Goal: Find specific page/section: Find specific page/section

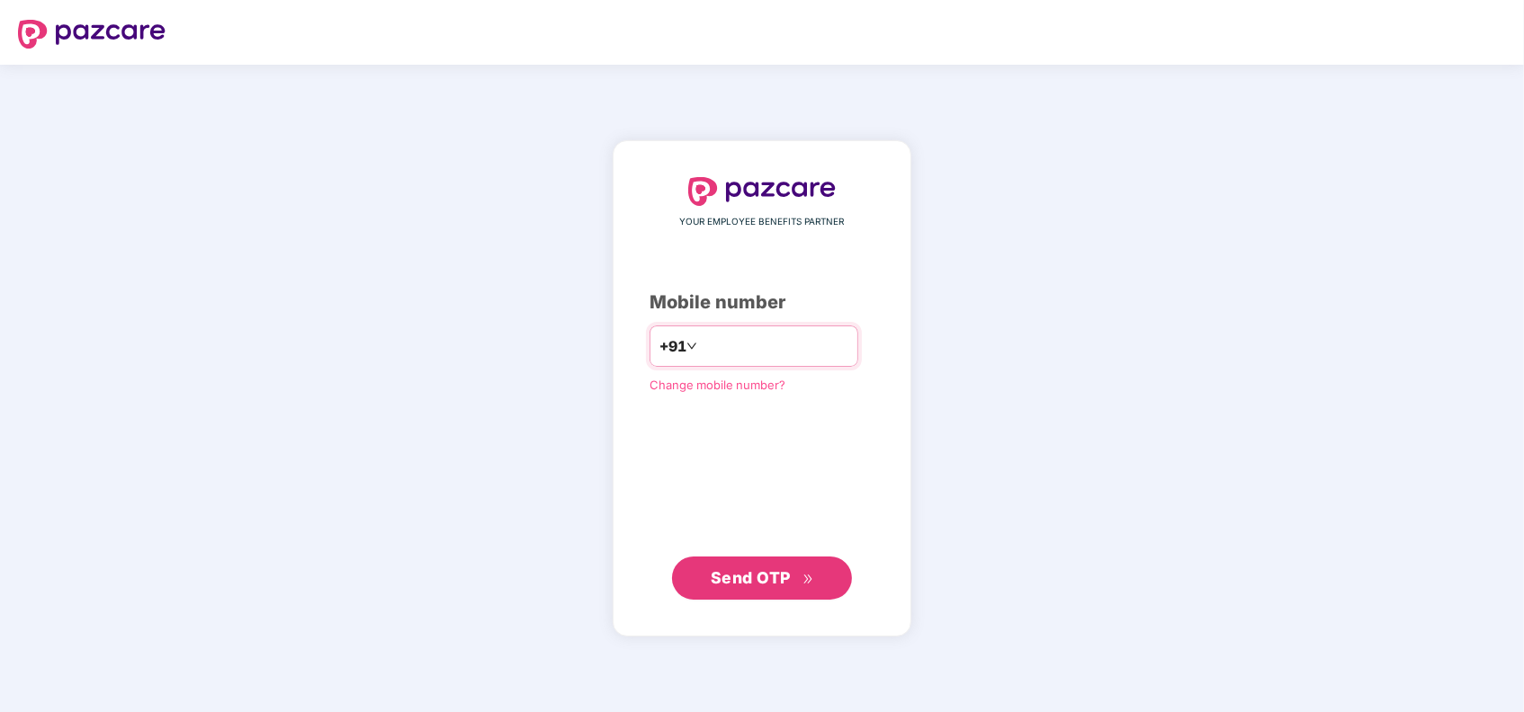
click at [761, 342] on input "number" at bounding box center [775, 346] width 148 height 29
type input "**********"
click at [971, 296] on div "**********" at bounding box center [762, 389] width 1524 height 648
click at [745, 572] on span "Send OTP" at bounding box center [751, 577] width 80 height 19
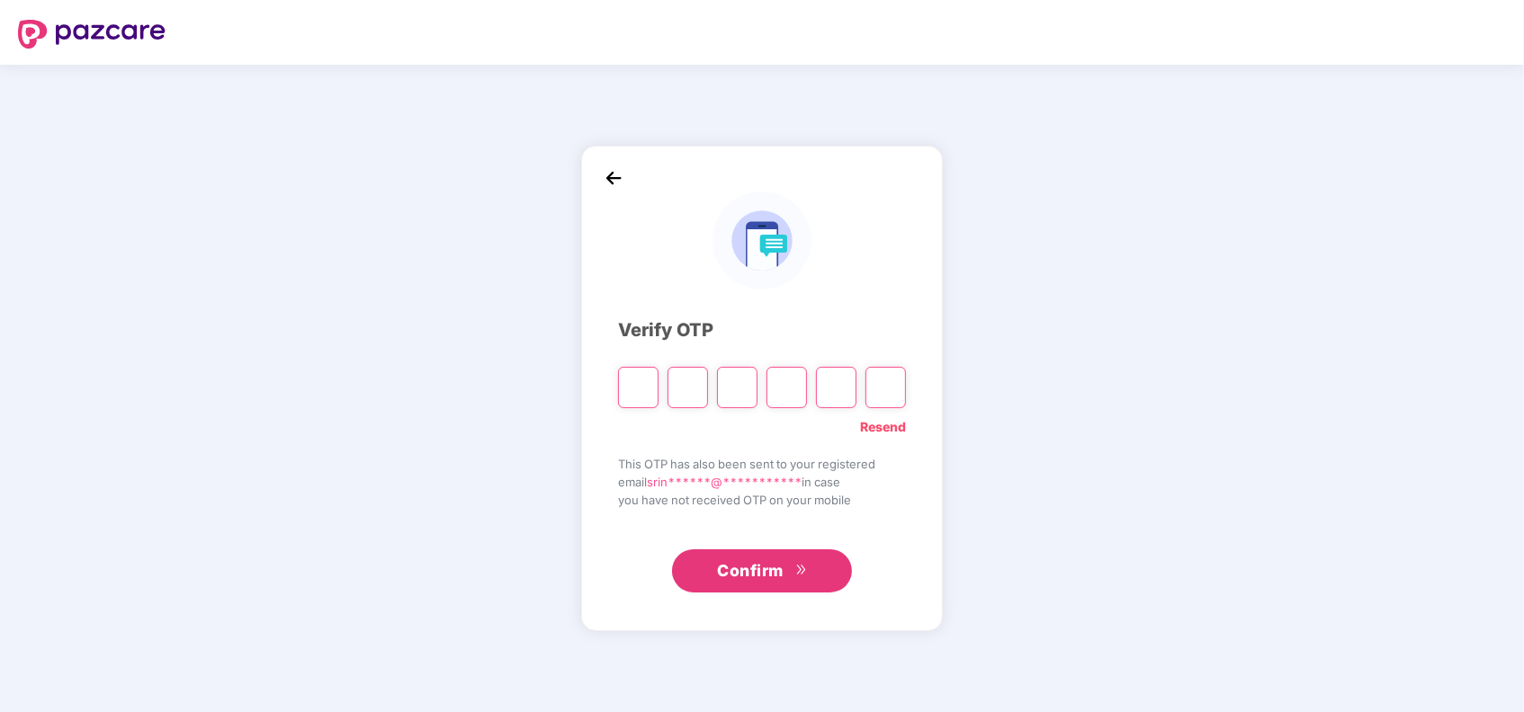
type input "*"
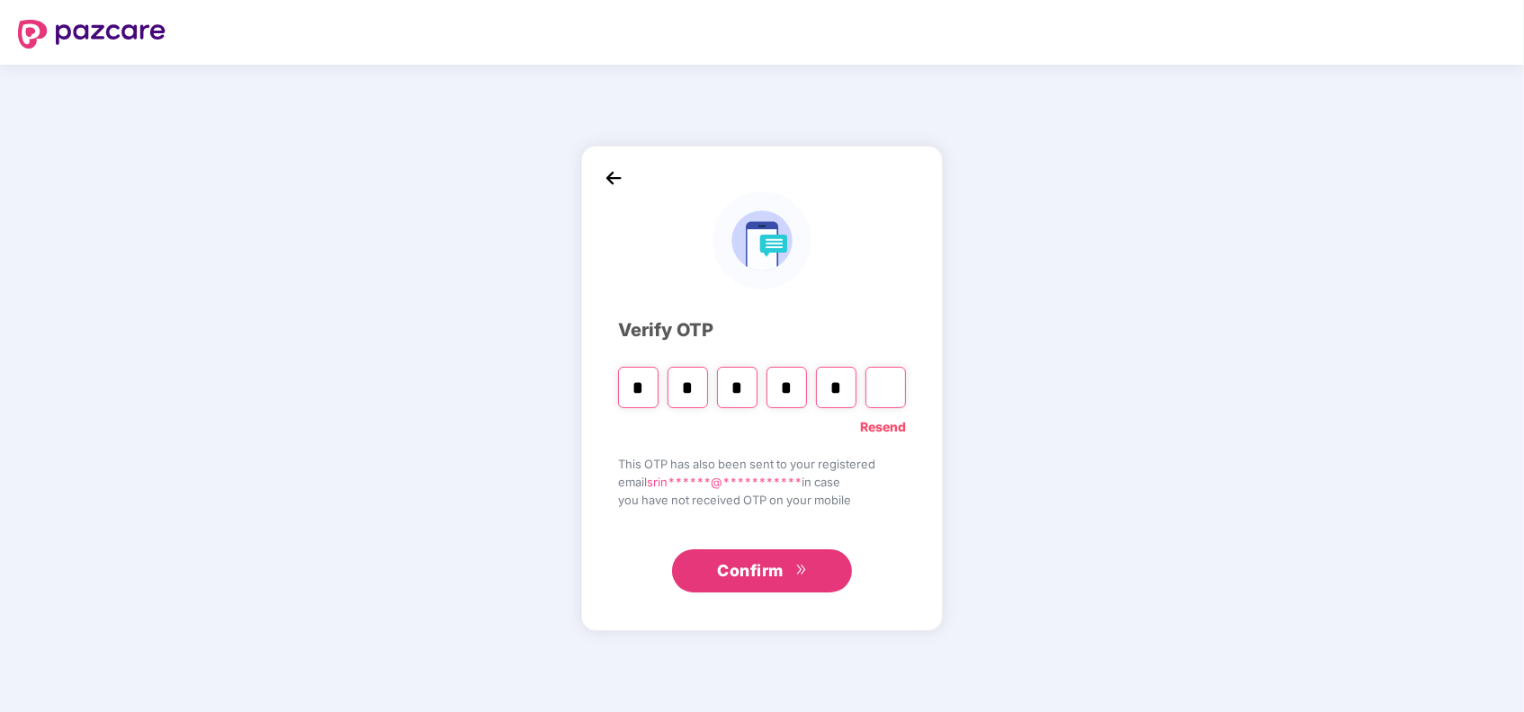
type input "*"
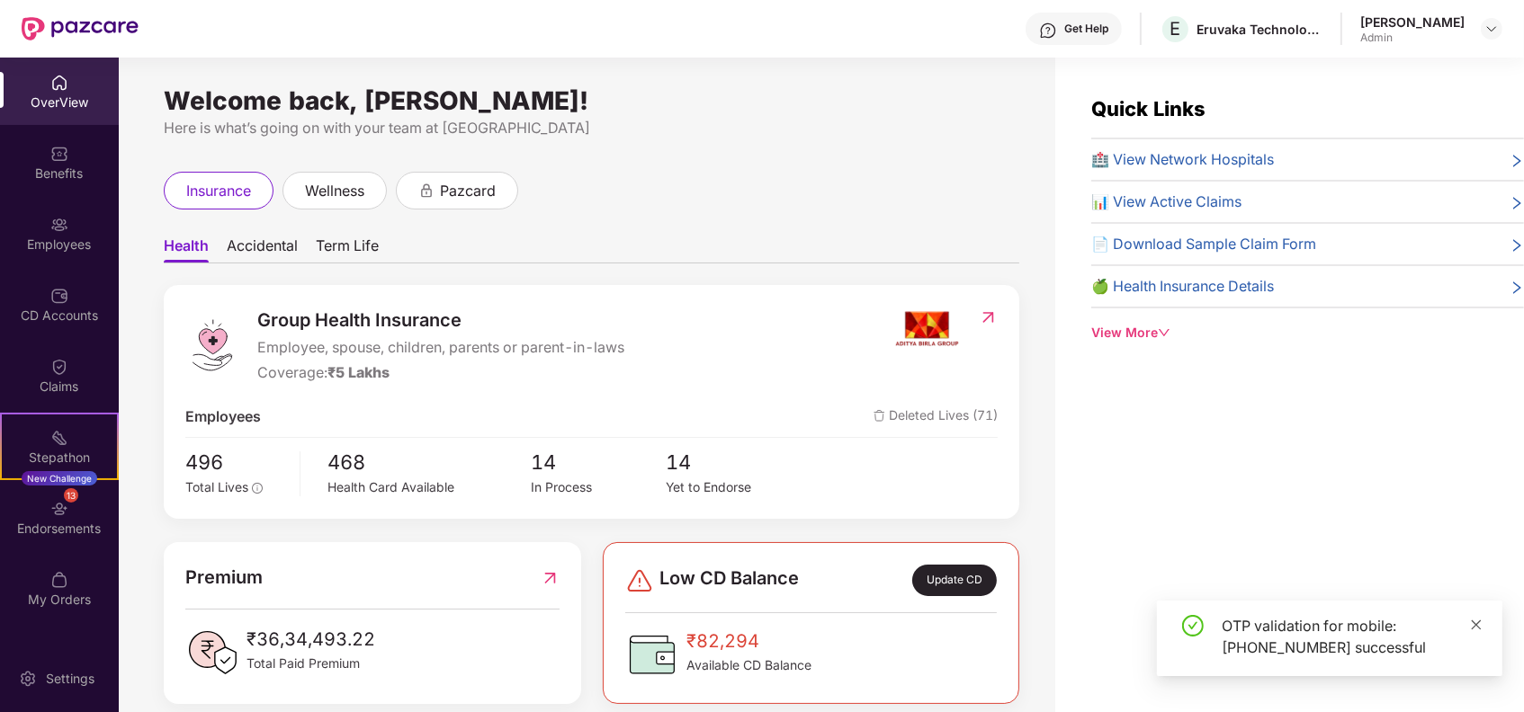
click at [1473, 627] on icon "close" at bounding box center [1476, 625] width 13 height 13
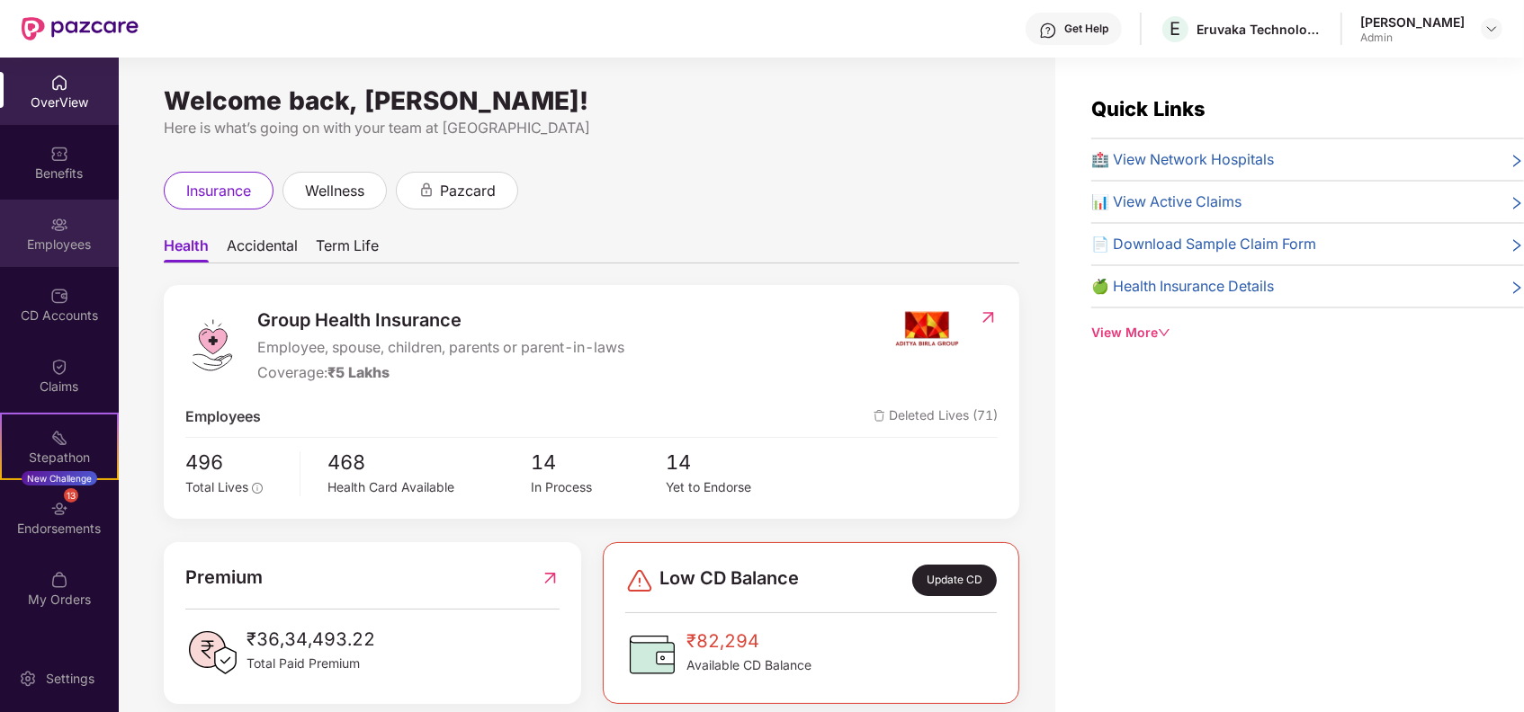
click at [49, 224] on div "Employees" at bounding box center [59, 233] width 119 height 67
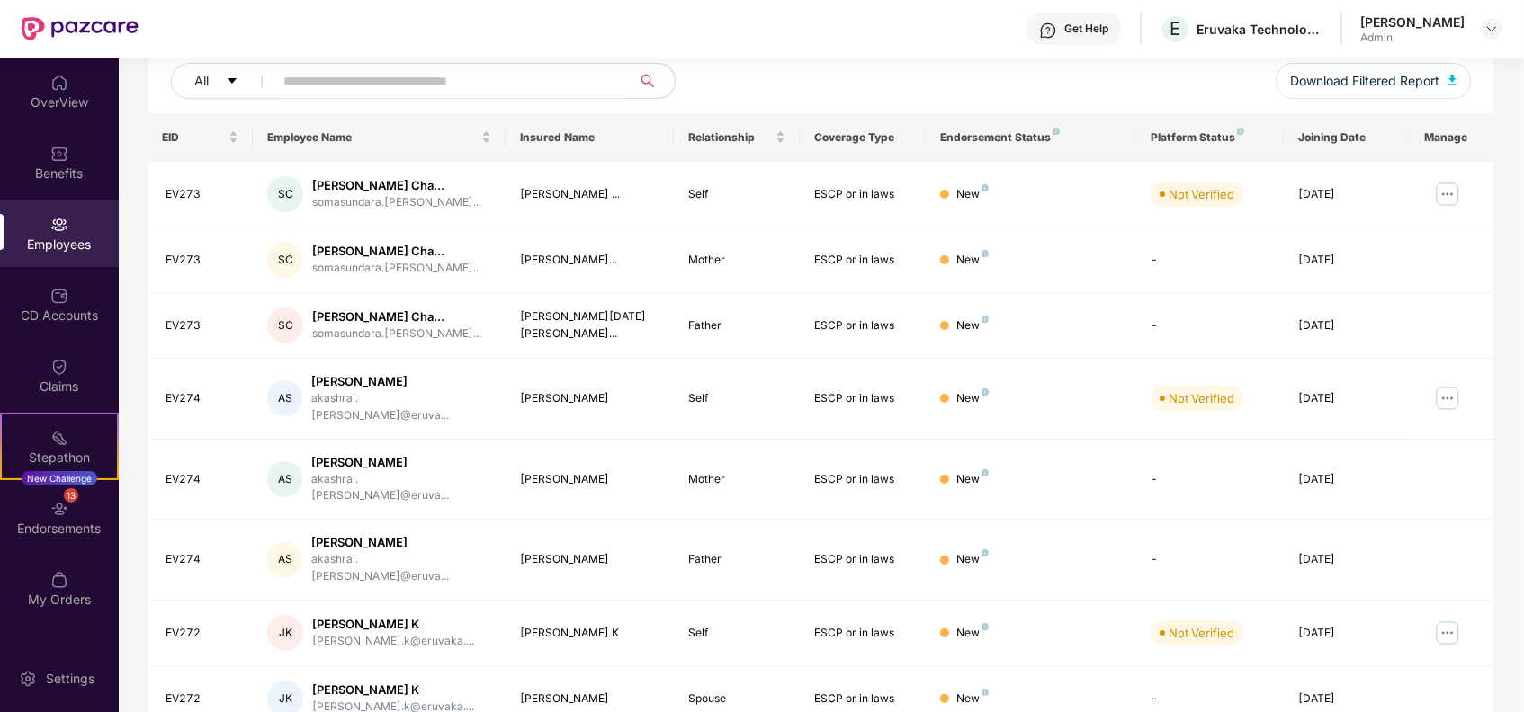
scroll to position [391, 0]
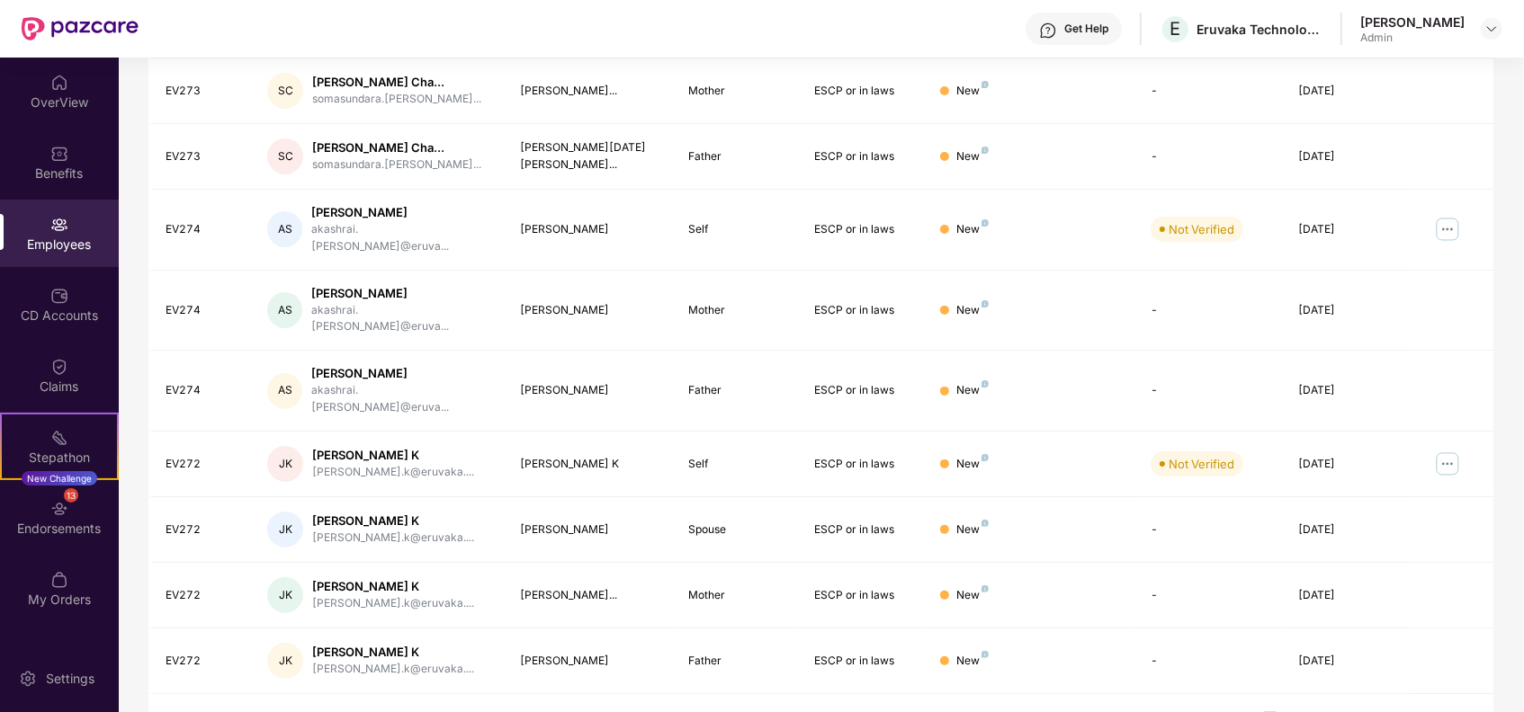
click at [1294, 711] on link "2" at bounding box center [1298, 725] width 29 height 27
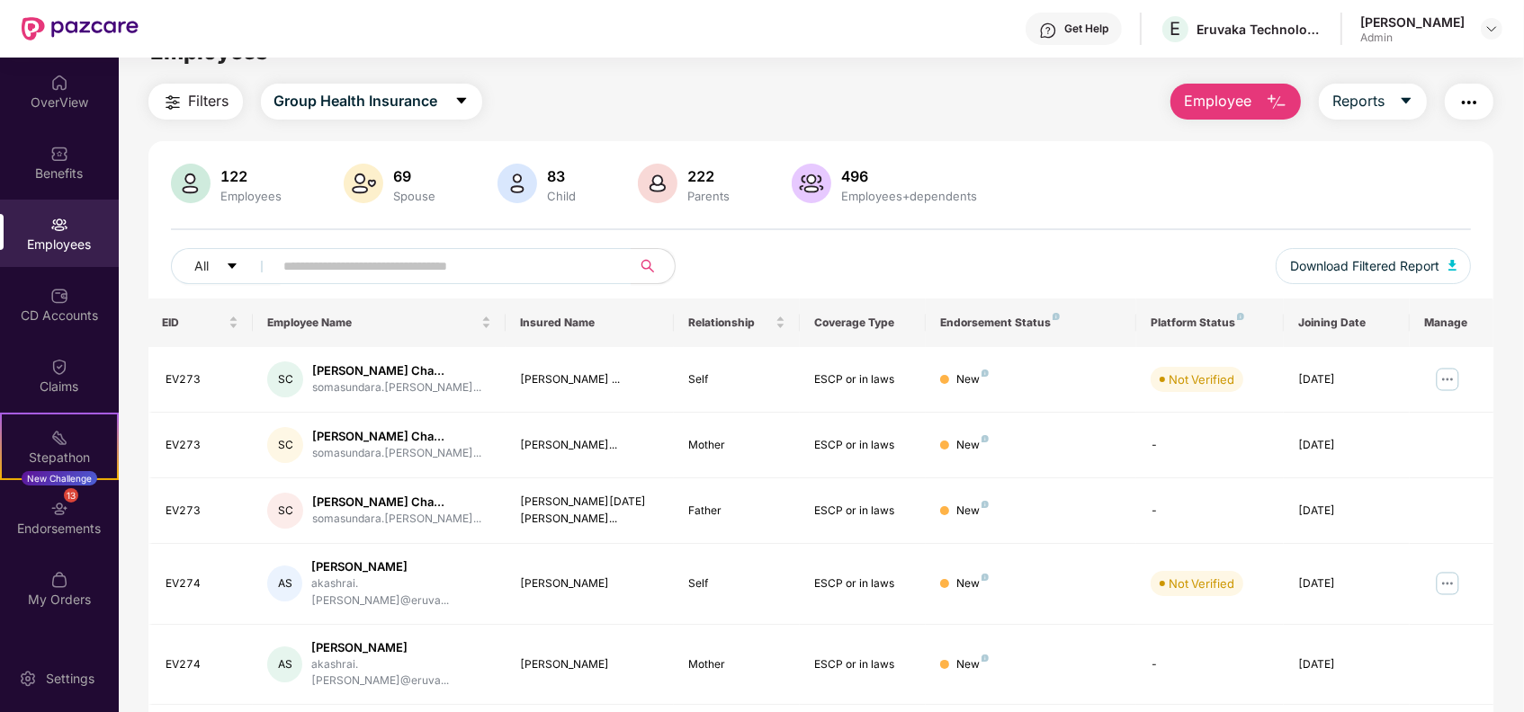
scroll to position [0, 0]
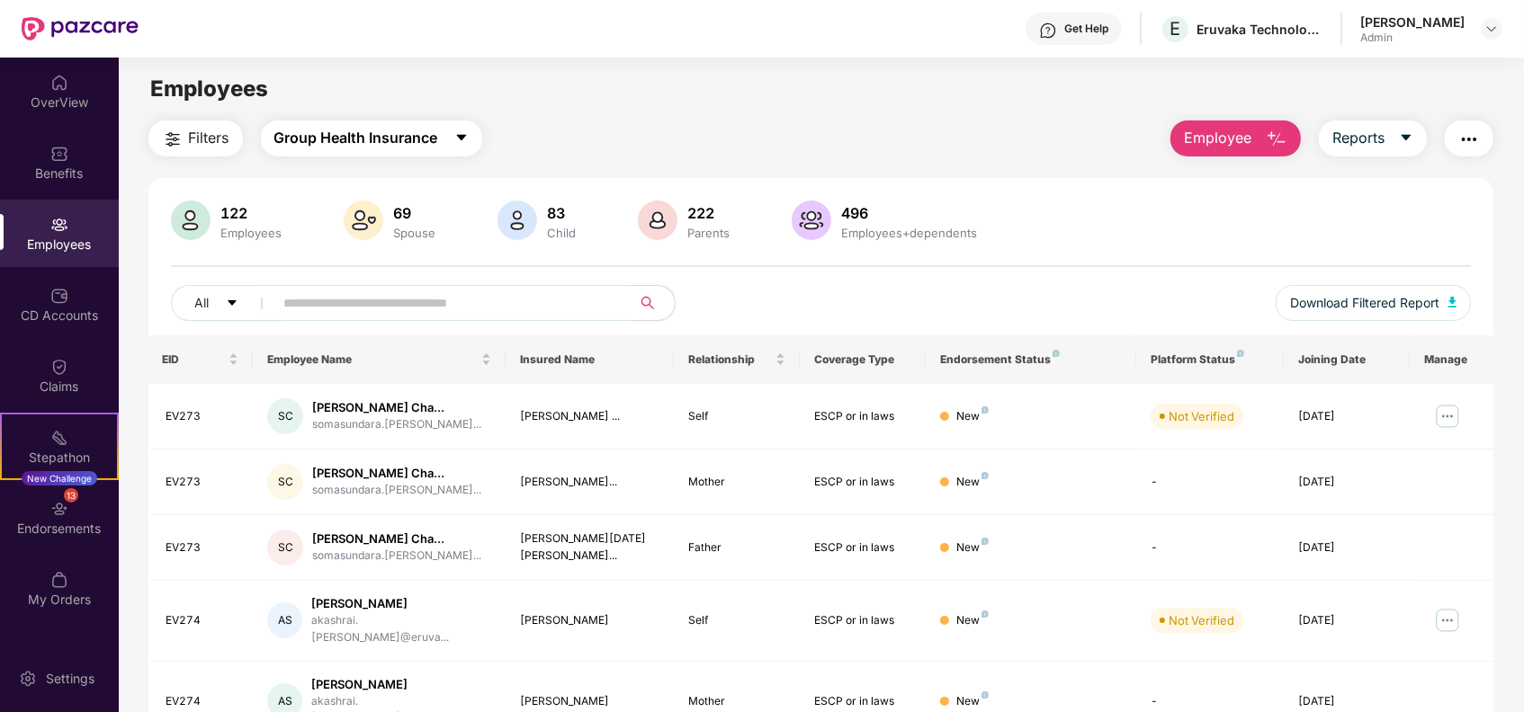
click at [441, 145] on button "Group Health Insurance" at bounding box center [371, 139] width 221 height 36
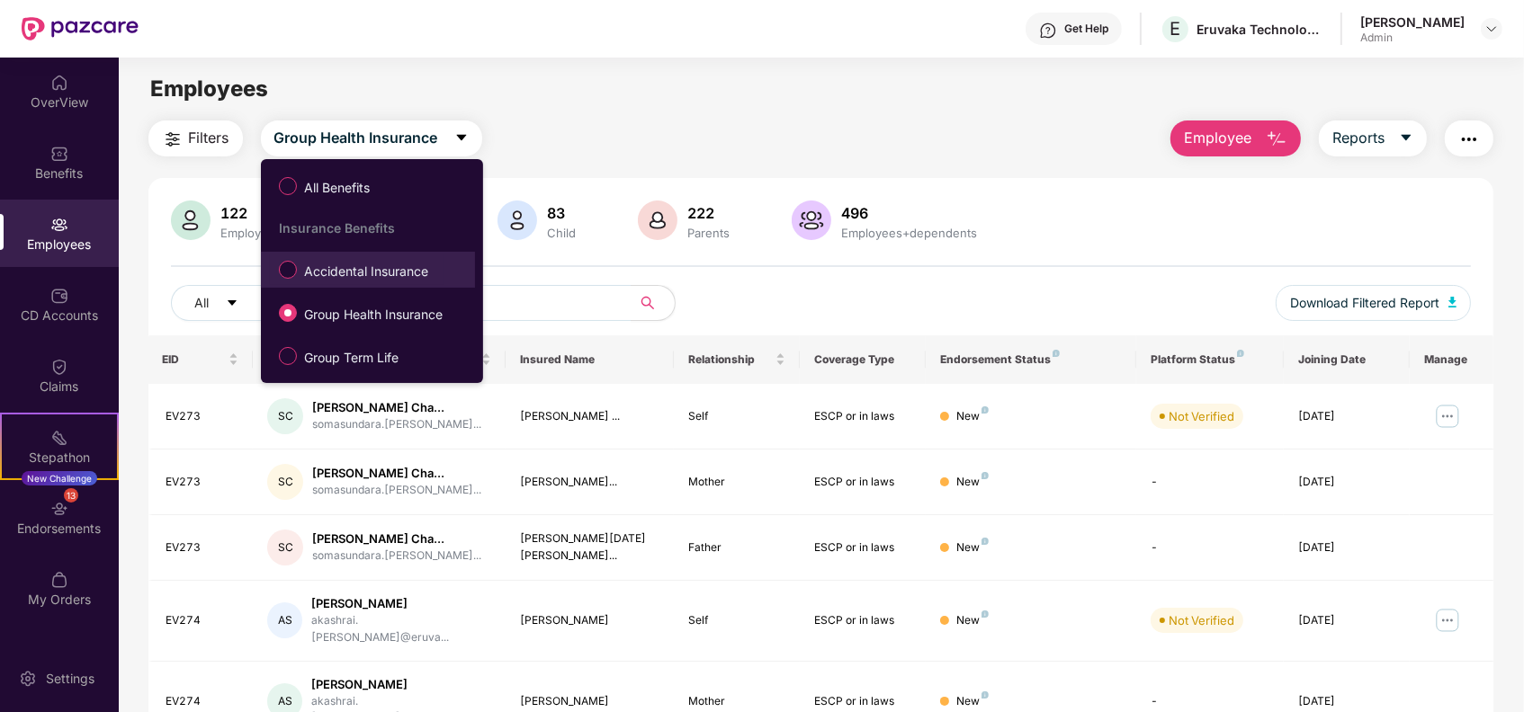
click at [350, 267] on span "Accidental Insurance" at bounding box center [366, 272] width 139 height 20
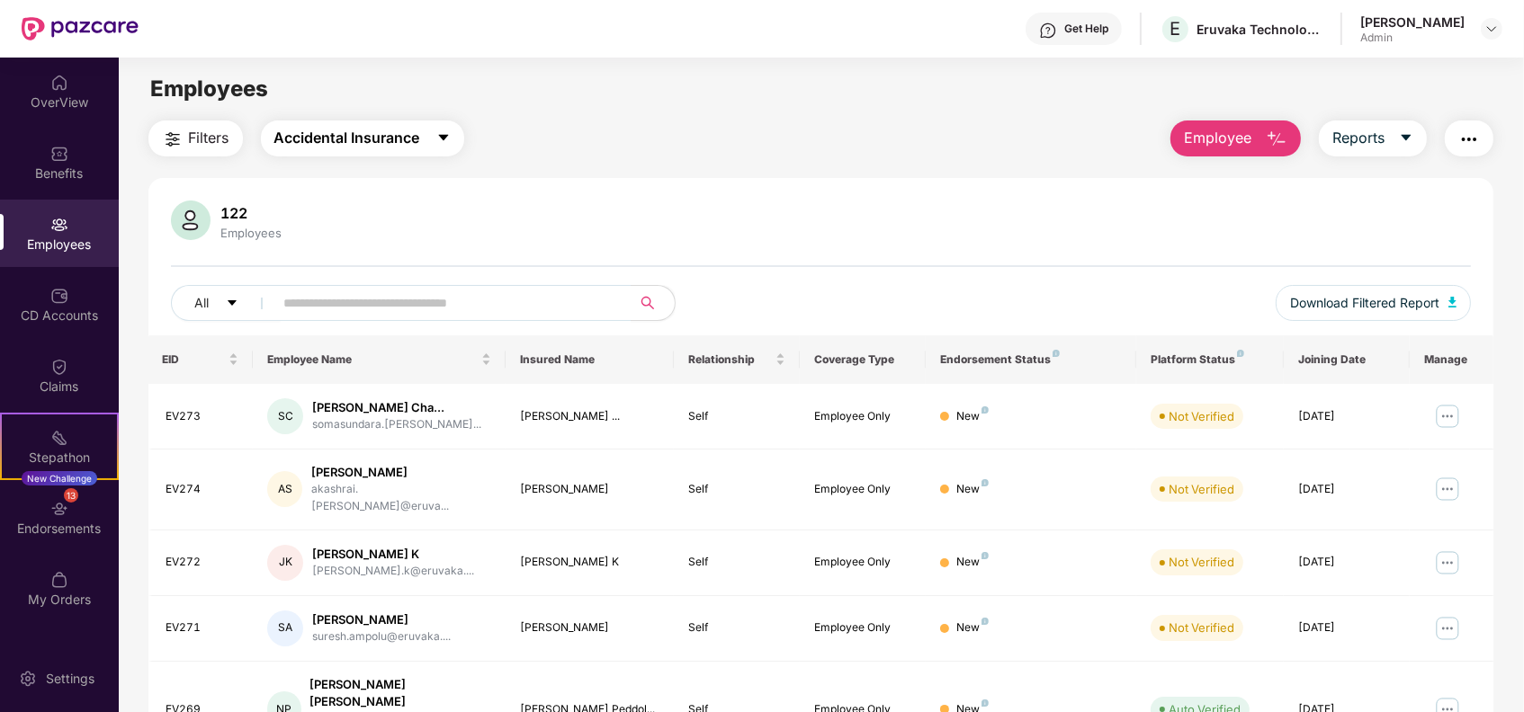
click at [410, 139] on span "Accidental Insurance" at bounding box center [347, 138] width 146 height 22
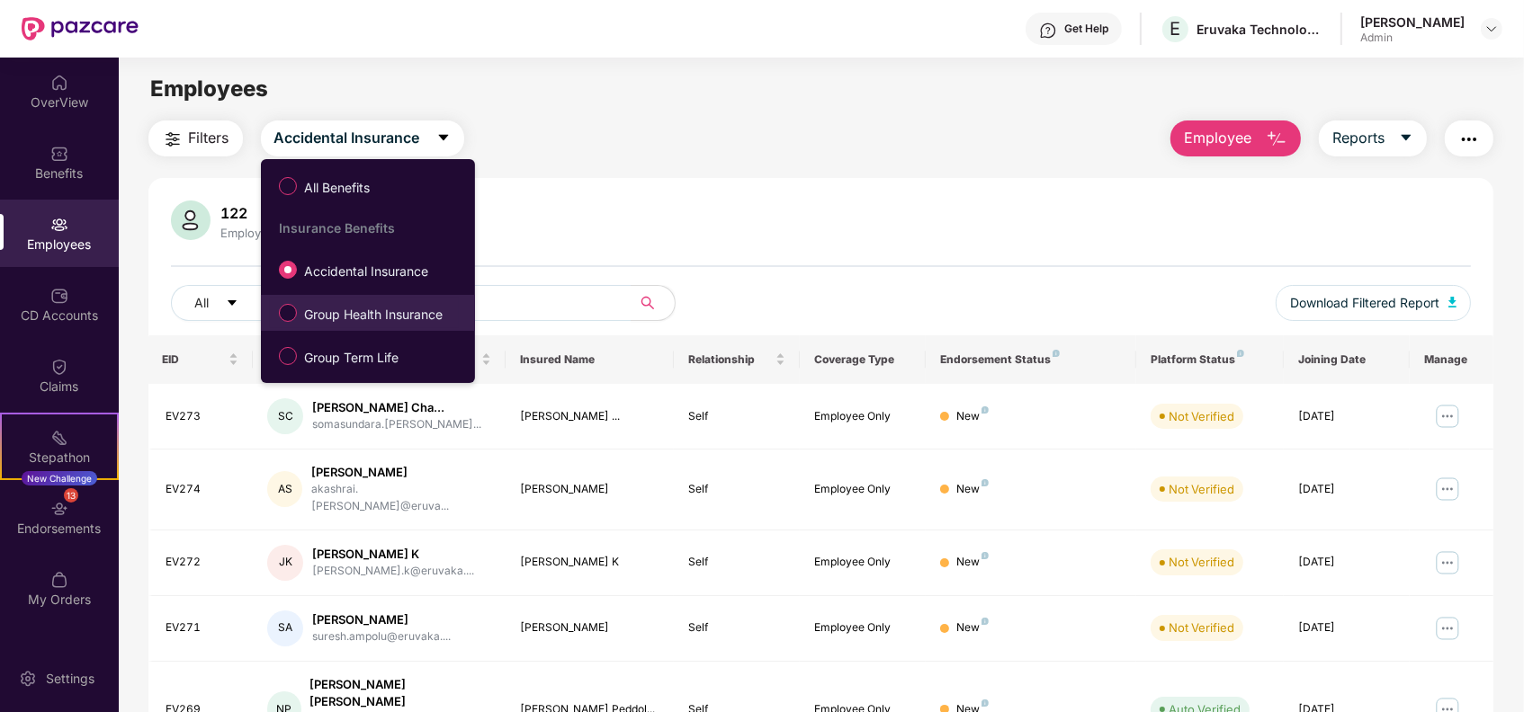
click at [367, 310] on span "Group Health Insurance" at bounding box center [373, 315] width 153 height 20
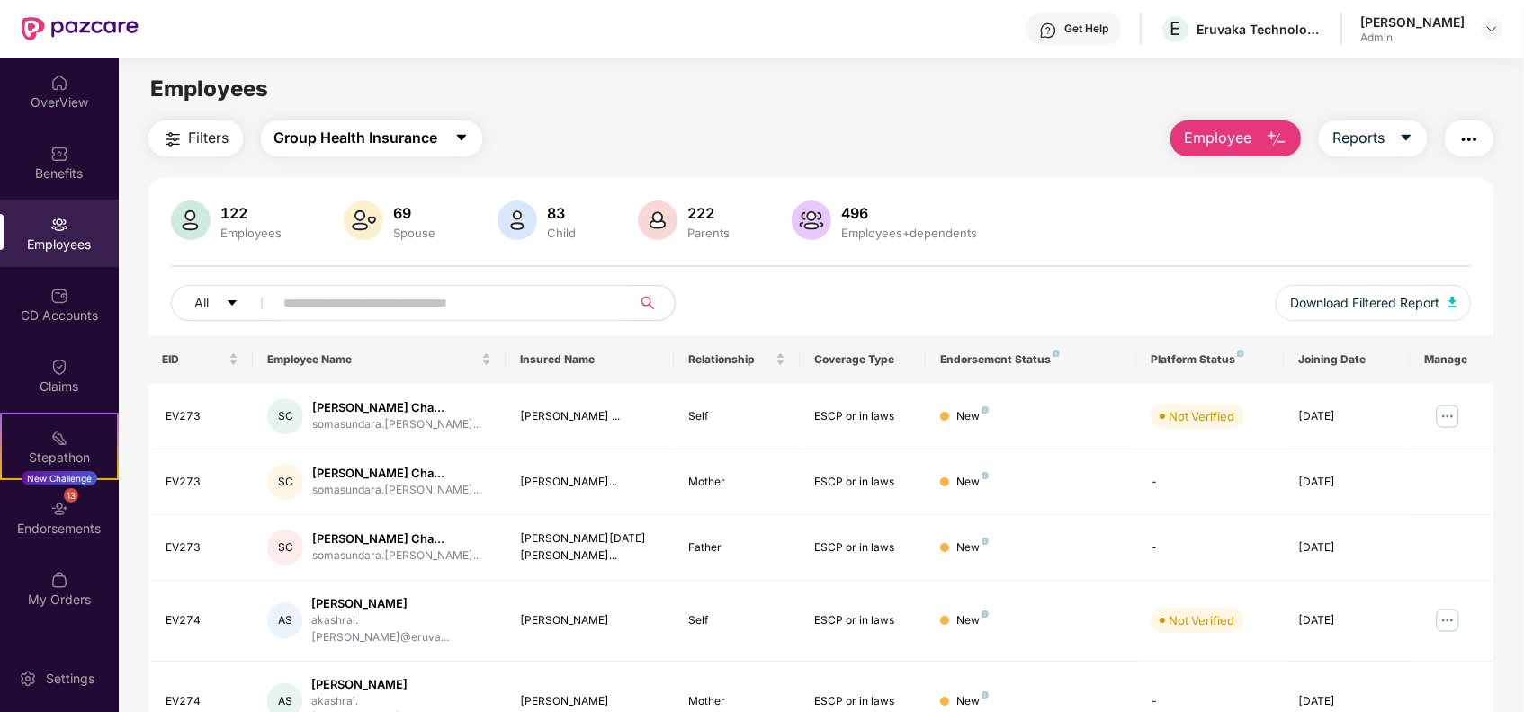
click at [385, 150] on button "Group Health Insurance" at bounding box center [371, 139] width 221 height 36
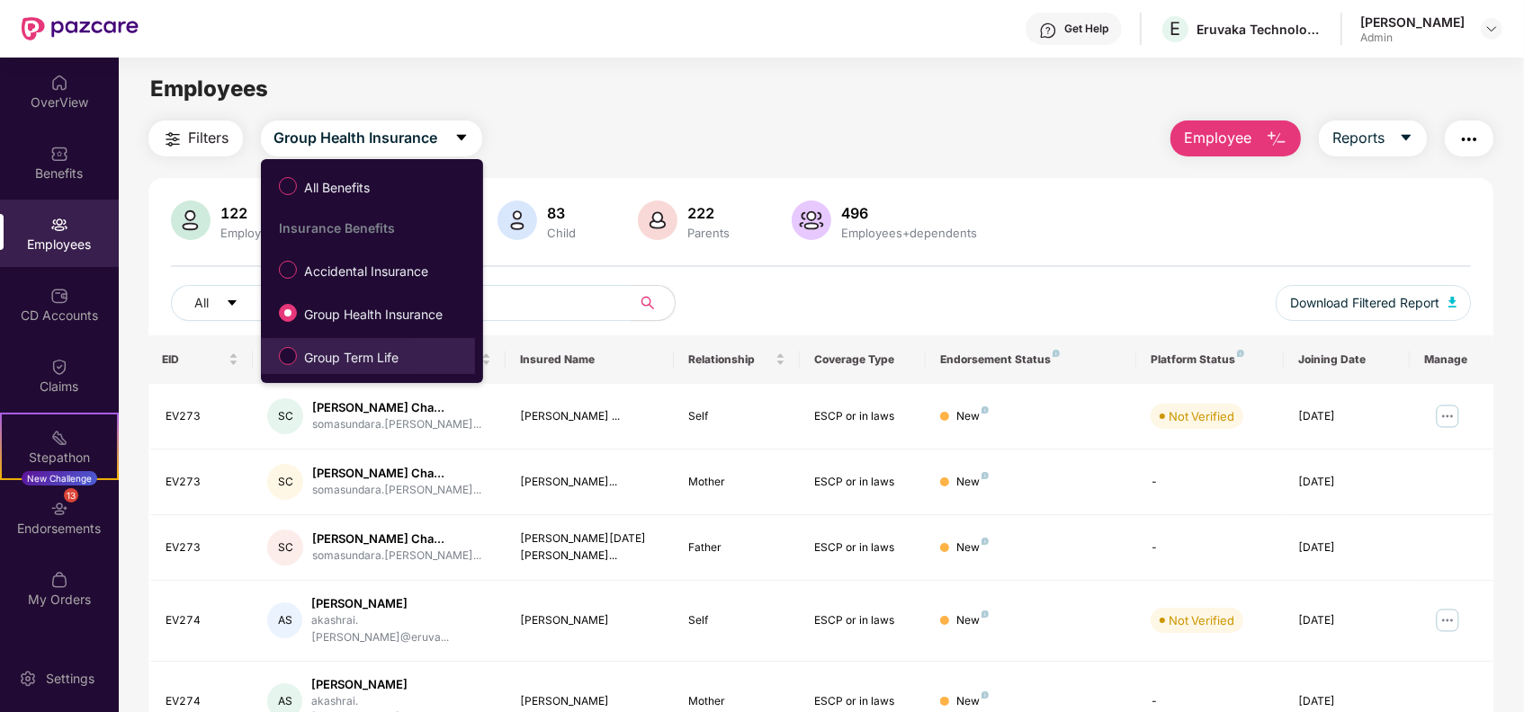
click at [358, 357] on span "Group Term Life" at bounding box center [351, 358] width 109 height 20
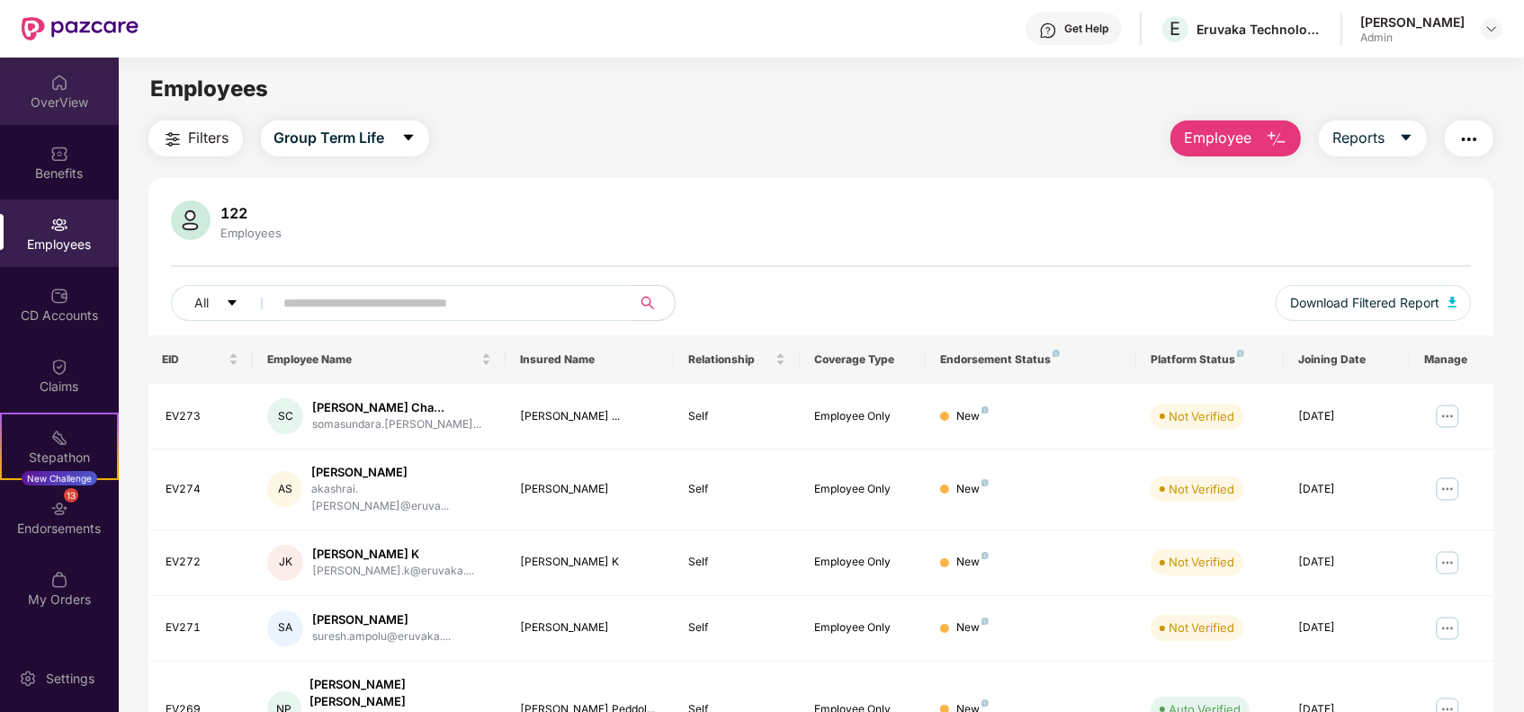
click at [70, 99] on div "OverView" at bounding box center [59, 103] width 119 height 18
